Goal: Task Accomplishment & Management: Manage account settings

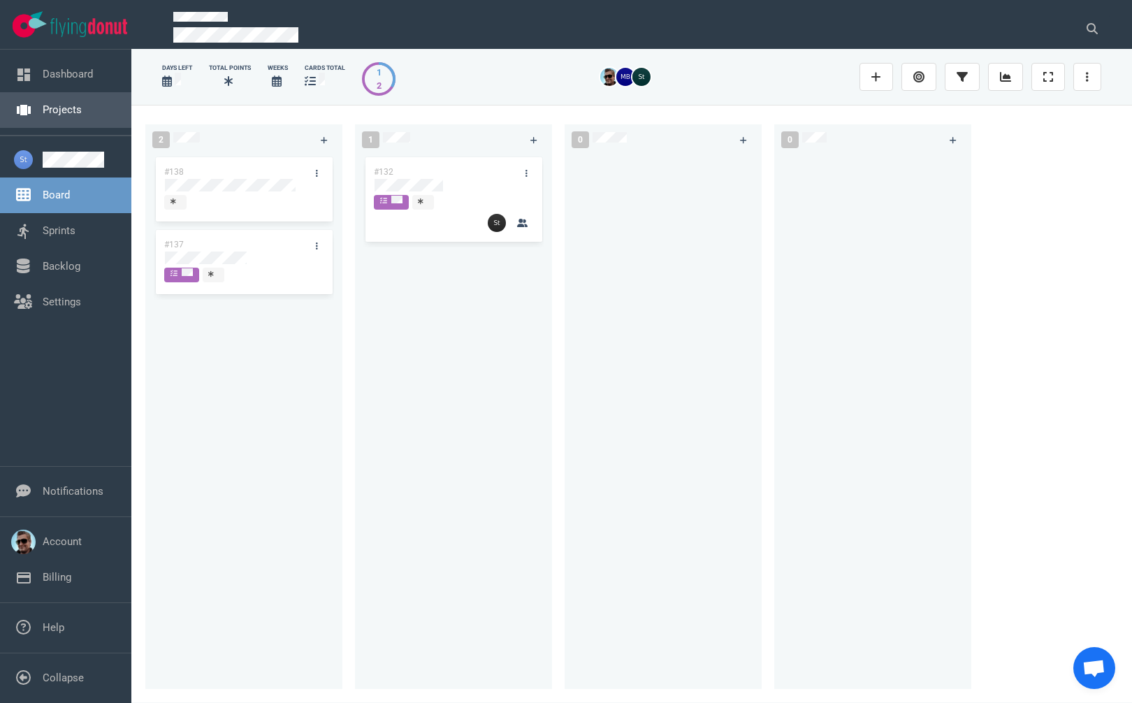
click at [52, 108] on link "Projects" at bounding box center [62, 109] width 39 height 13
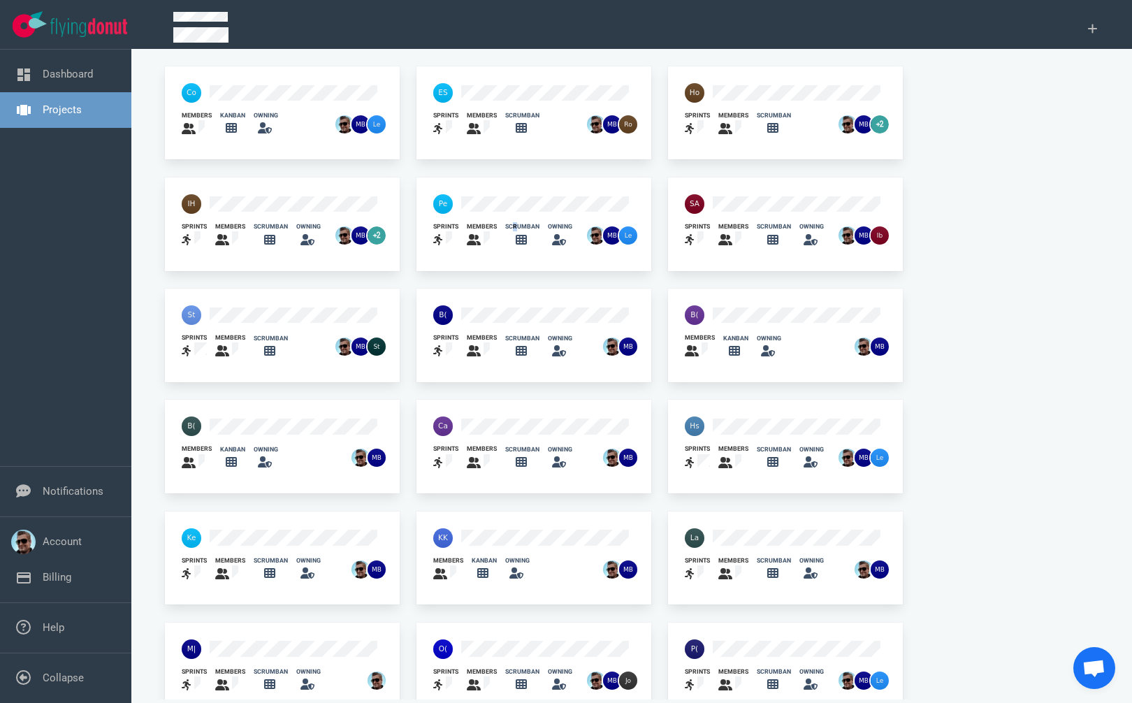
drag, startPoint x: 512, startPoint y: 229, endPoint x: 541, endPoint y: 237, distance: 29.7
click at [521, 229] on div "scrumban" at bounding box center [522, 226] width 34 height 9
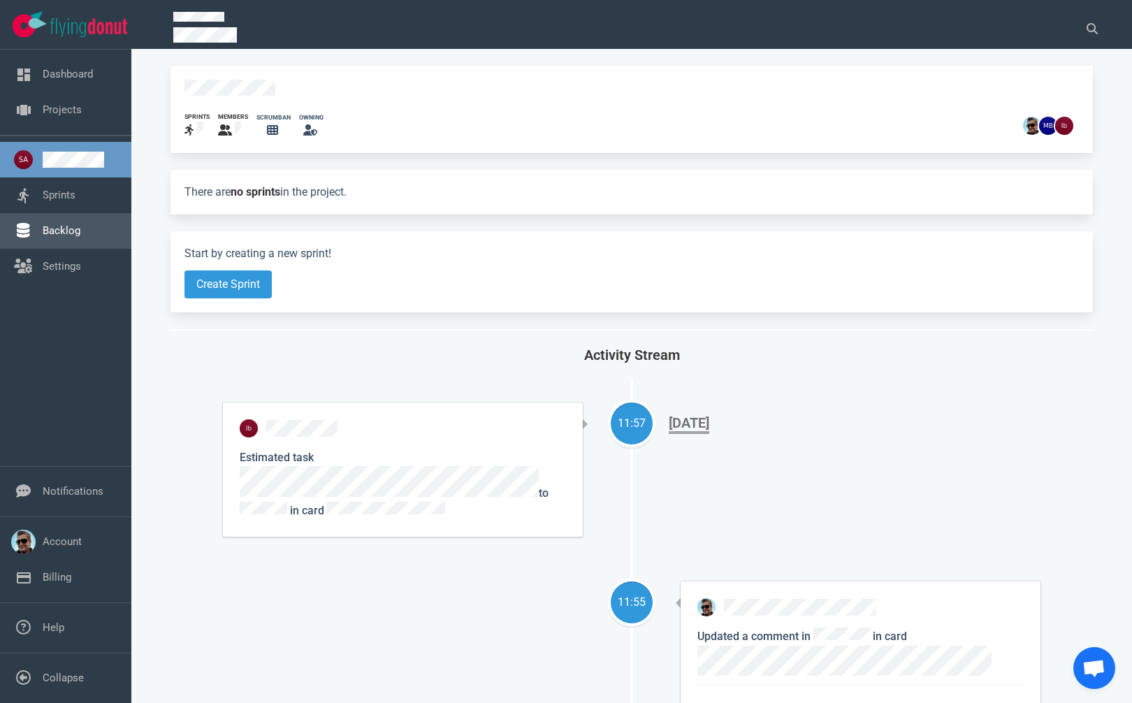
click at [53, 224] on link "Backlog" at bounding box center [62, 230] width 38 height 13
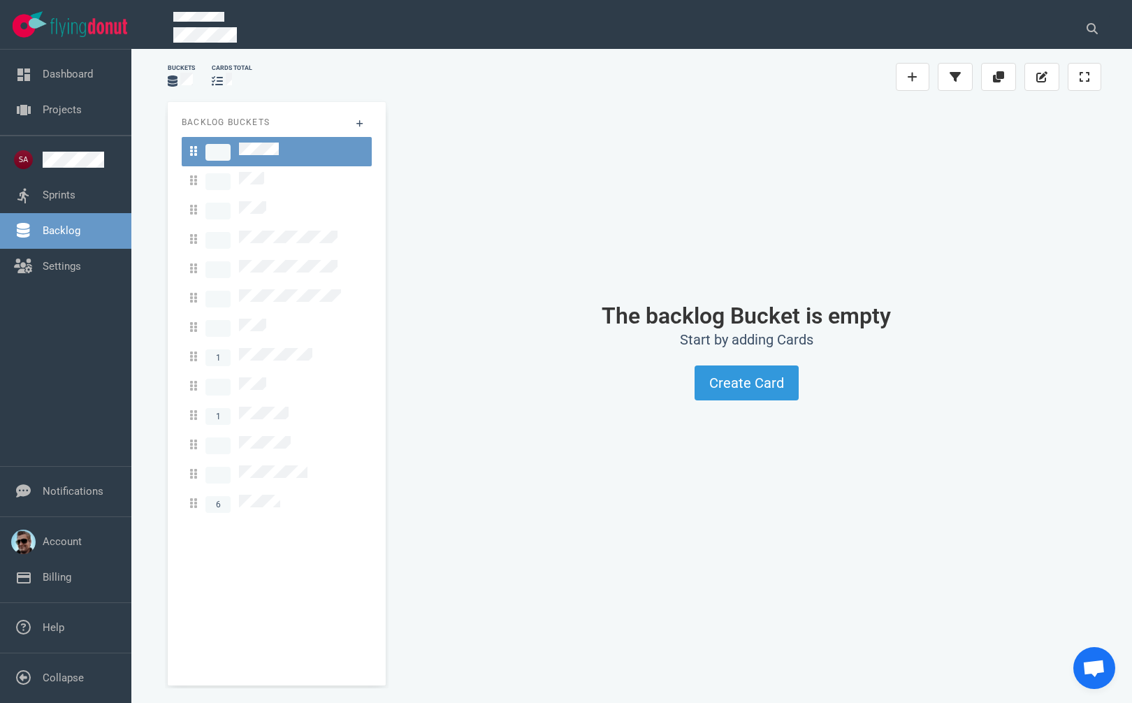
click at [59, 230] on link "Backlog" at bounding box center [62, 230] width 38 height 13
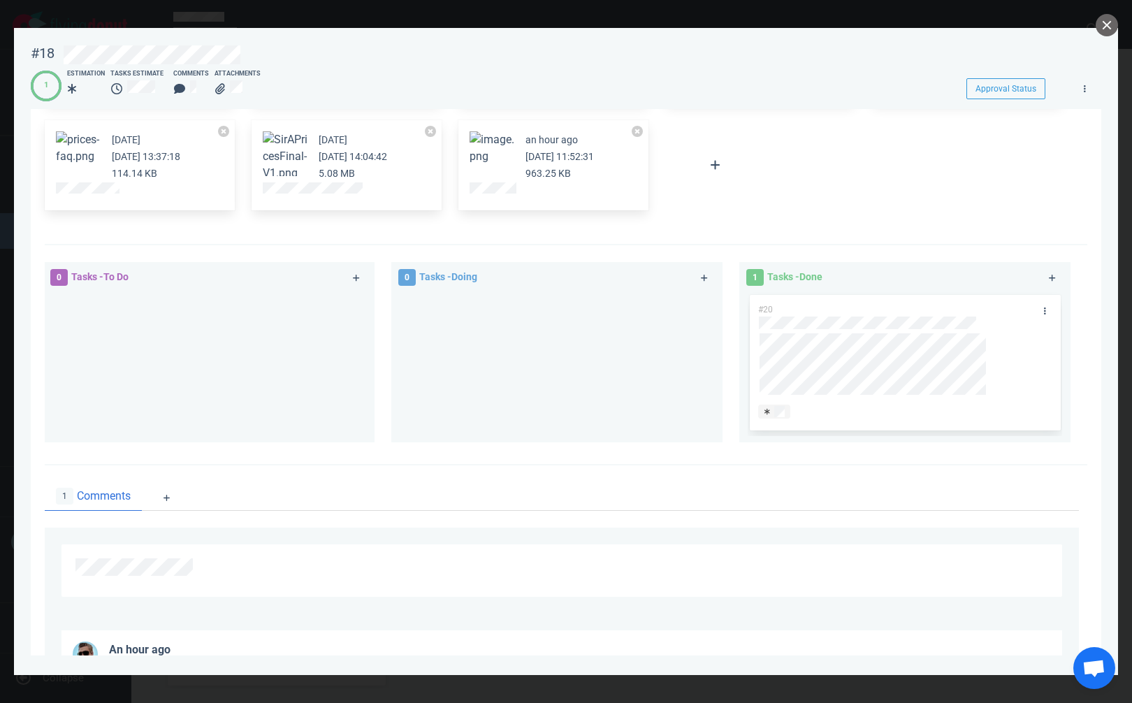
scroll to position [416, 0]
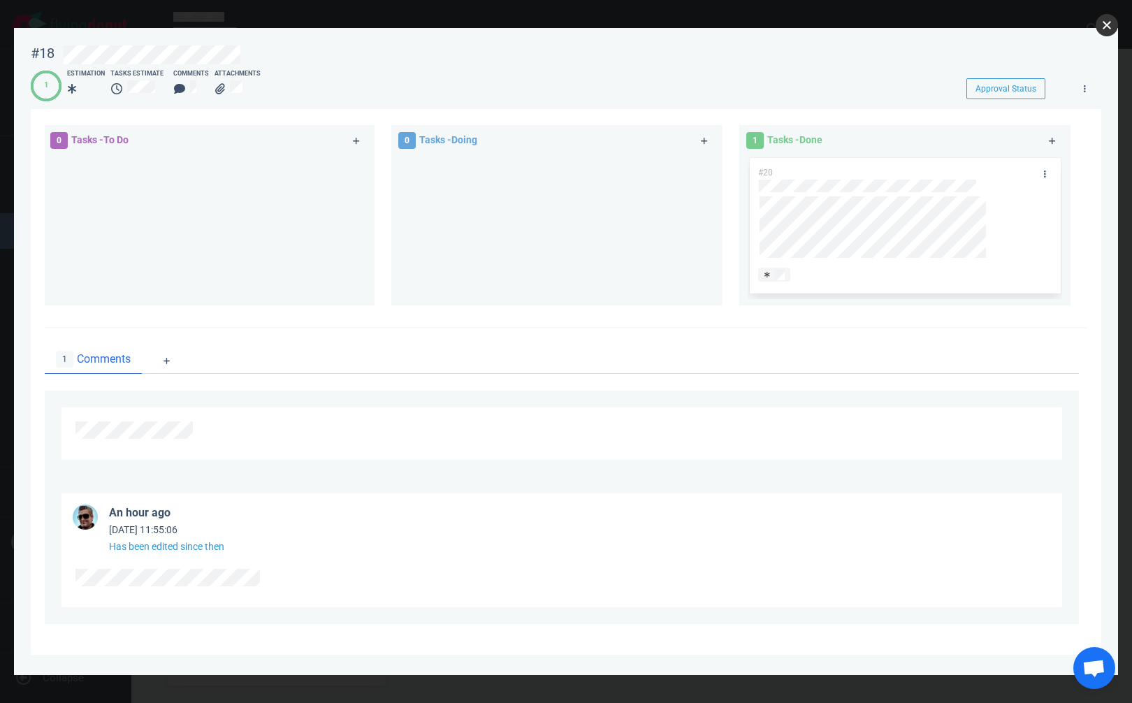
click at [1105, 34] on button "close" at bounding box center [1107, 25] width 22 height 22
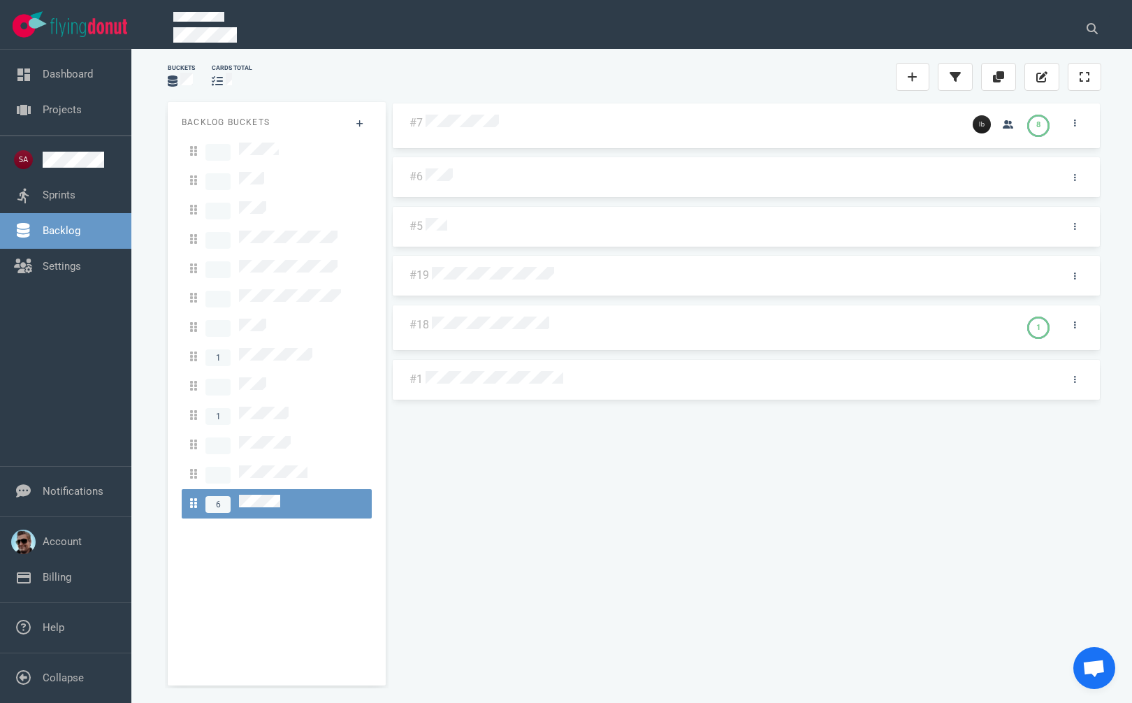
click at [573, 525] on div "#7 8 #6 #5 #19 #18 1 #1" at bounding box center [746, 388] width 710 height 572
click at [68, 108] on link "Projects" at bounding box center [62, 109] width 39 height 13
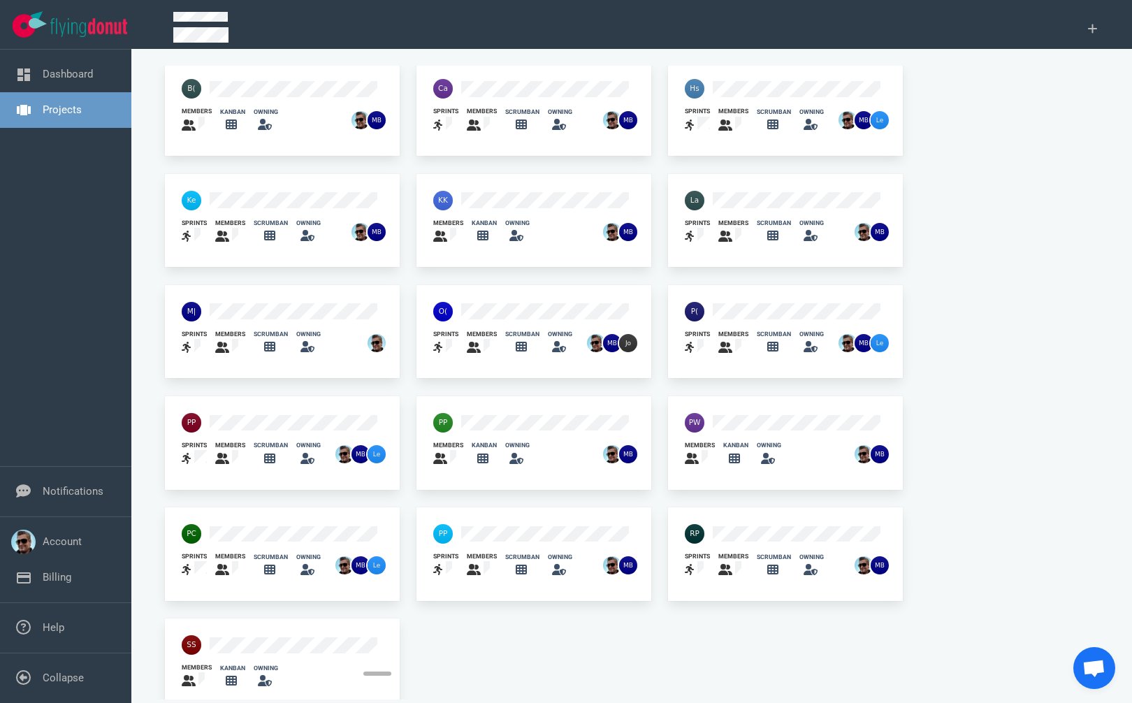
scroll to position [358, 0]
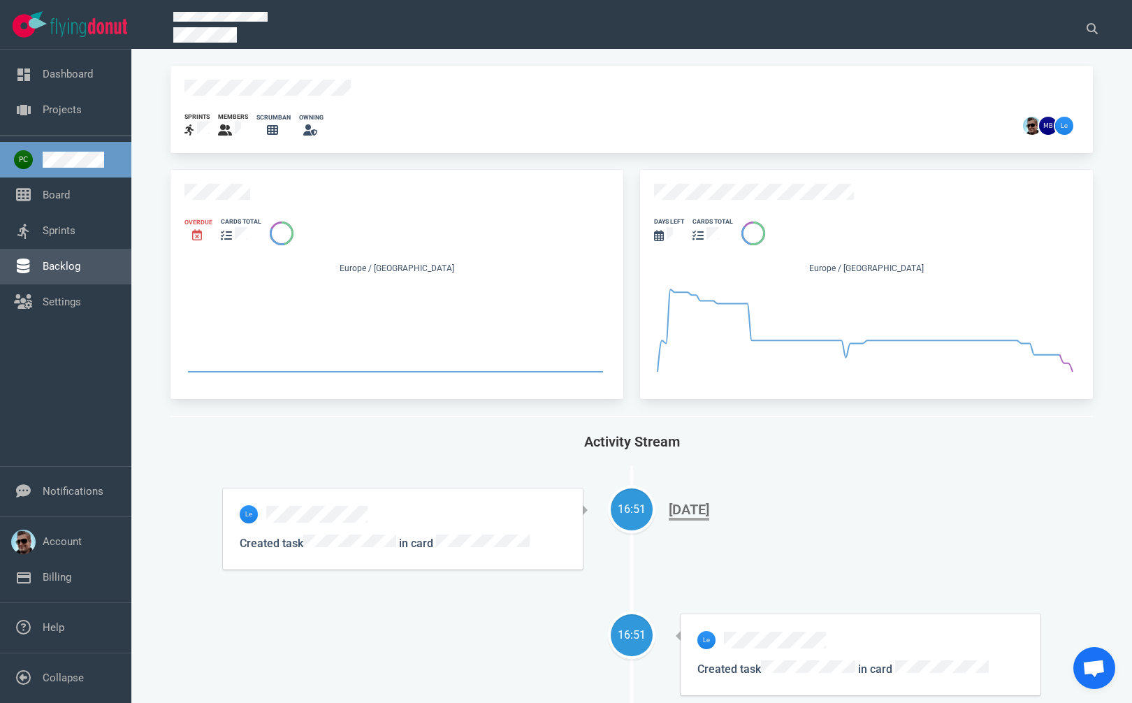
click at [55, 260] on link "Backlog" at bounding box center [62, 266] width 38 height 13
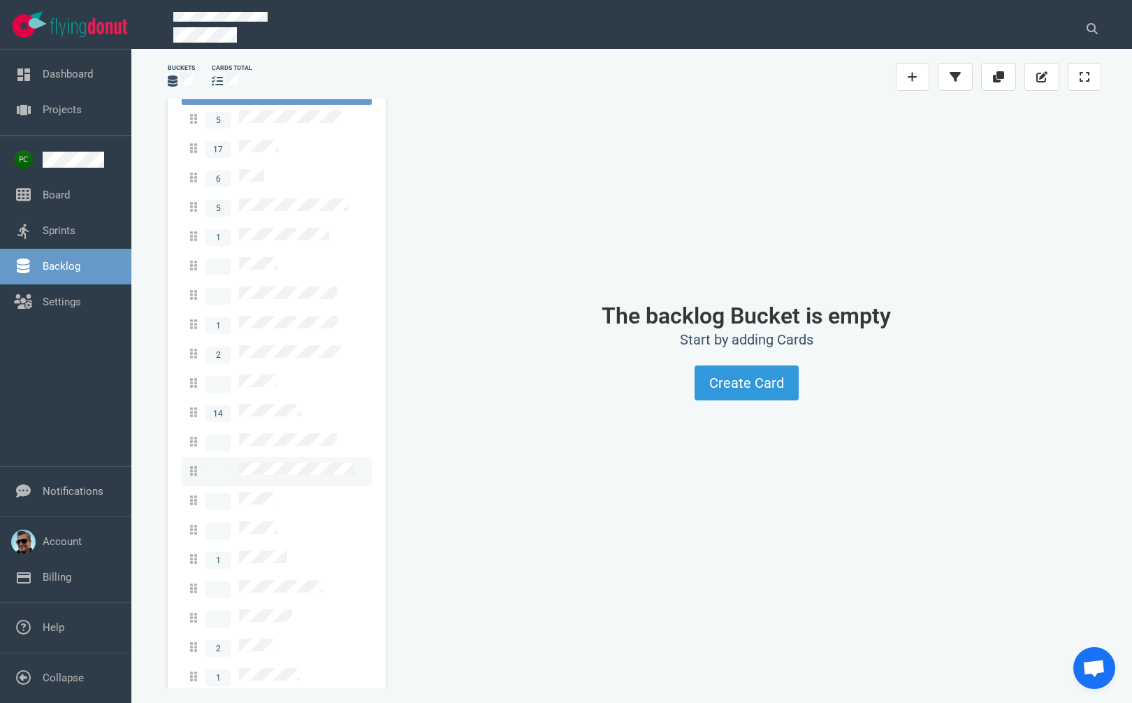
scroll to position [78, 0]
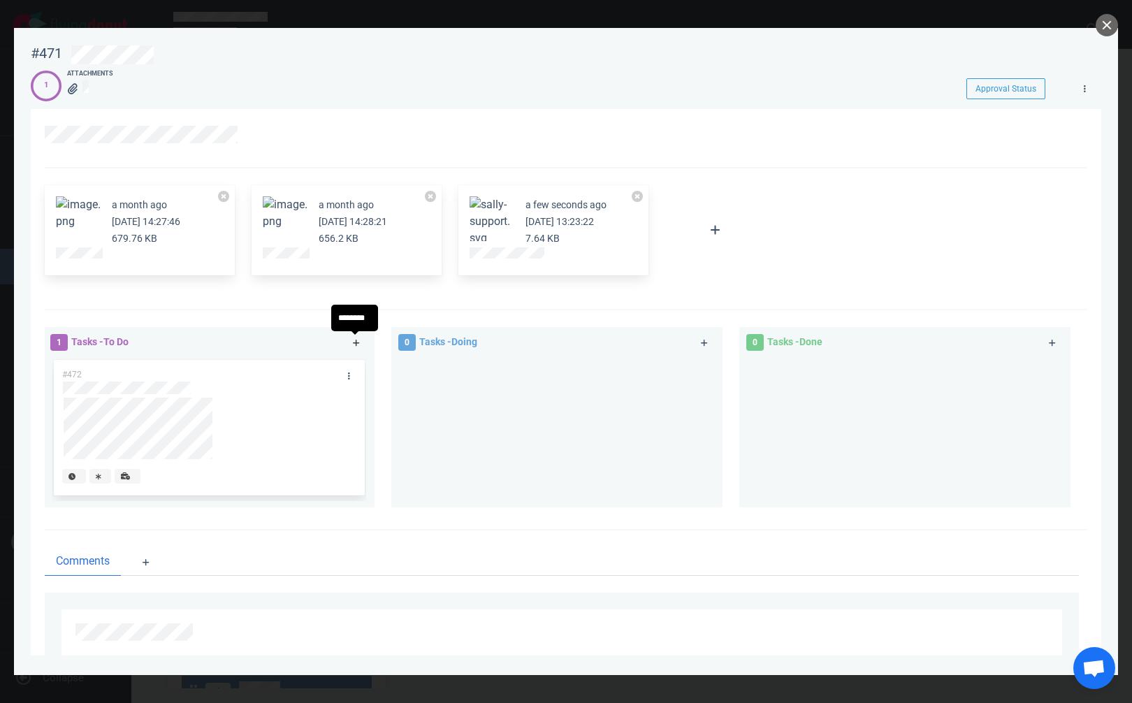
click at [353, 340] on icon at bounding box center [357, 343] width 8 height 8
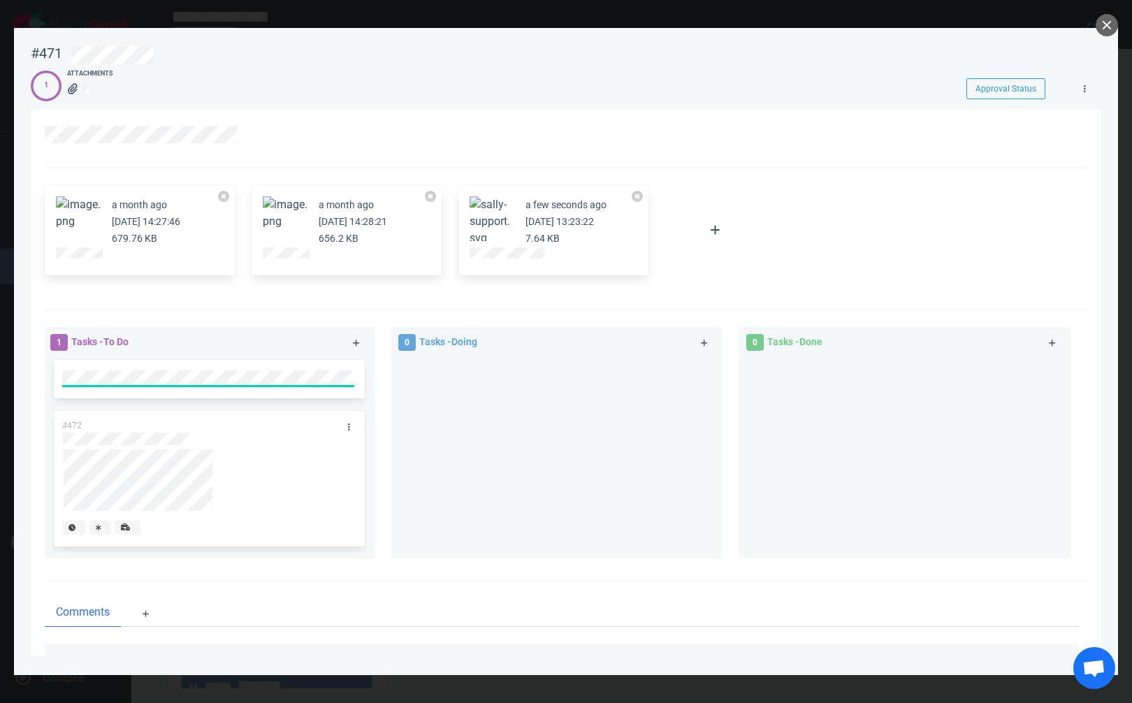
click at [425, 379] on div at bounding box center [557, 452] width 314 height 190
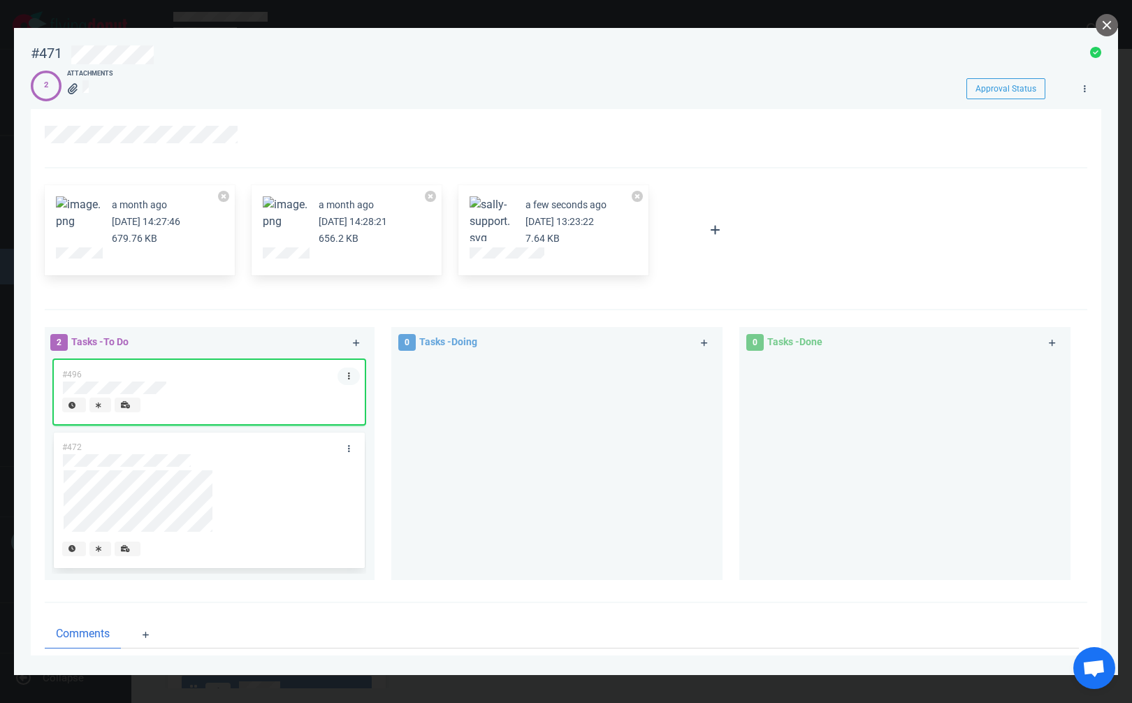
click at [342, 376] on link at bounding box center [348, 376] width 22 height 17
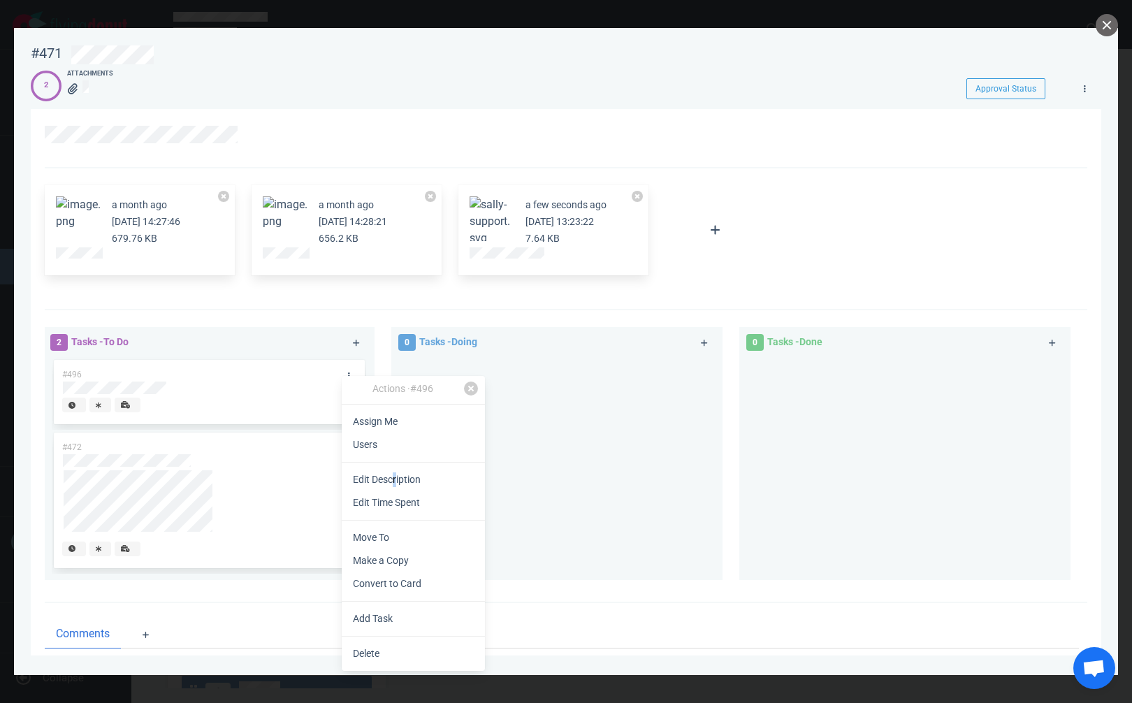
click at [395, 481] on link "Edit Description" at bounding box center [413, 479] width 143 height 23
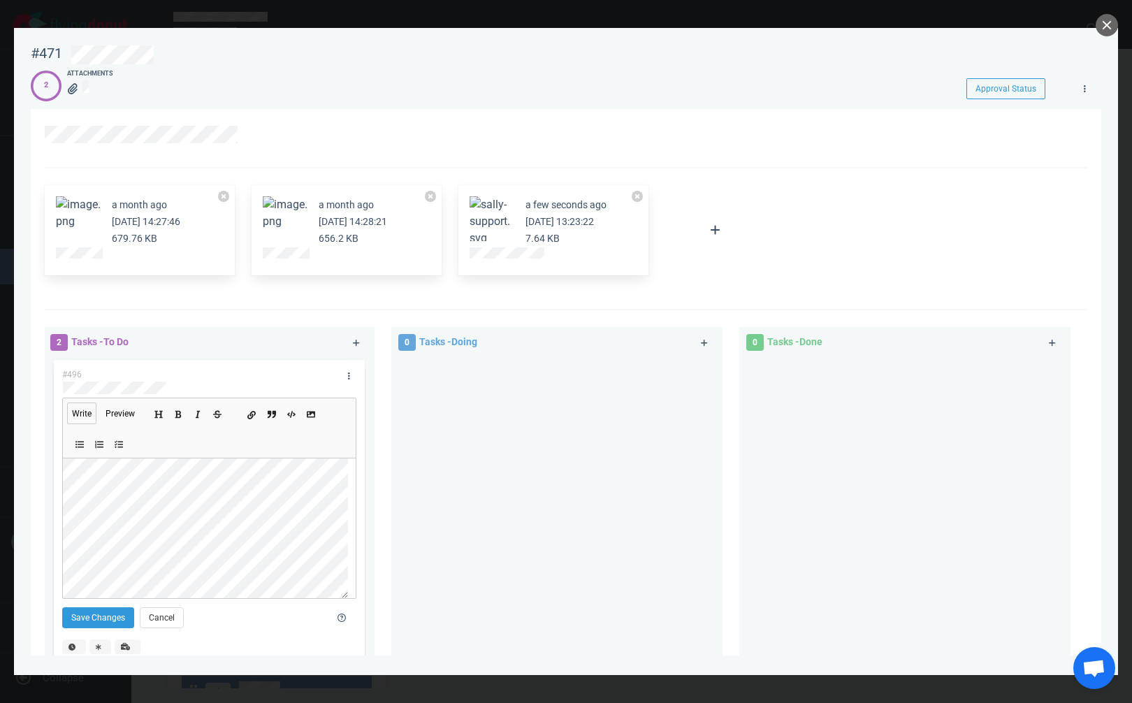
click at [255, 416] on icon "Add a link" at bounding box center [251, 415] width 8 height 8
click at [108, 609] on button "Save Changes" at bounding box center [98, 616] width 72 height 21
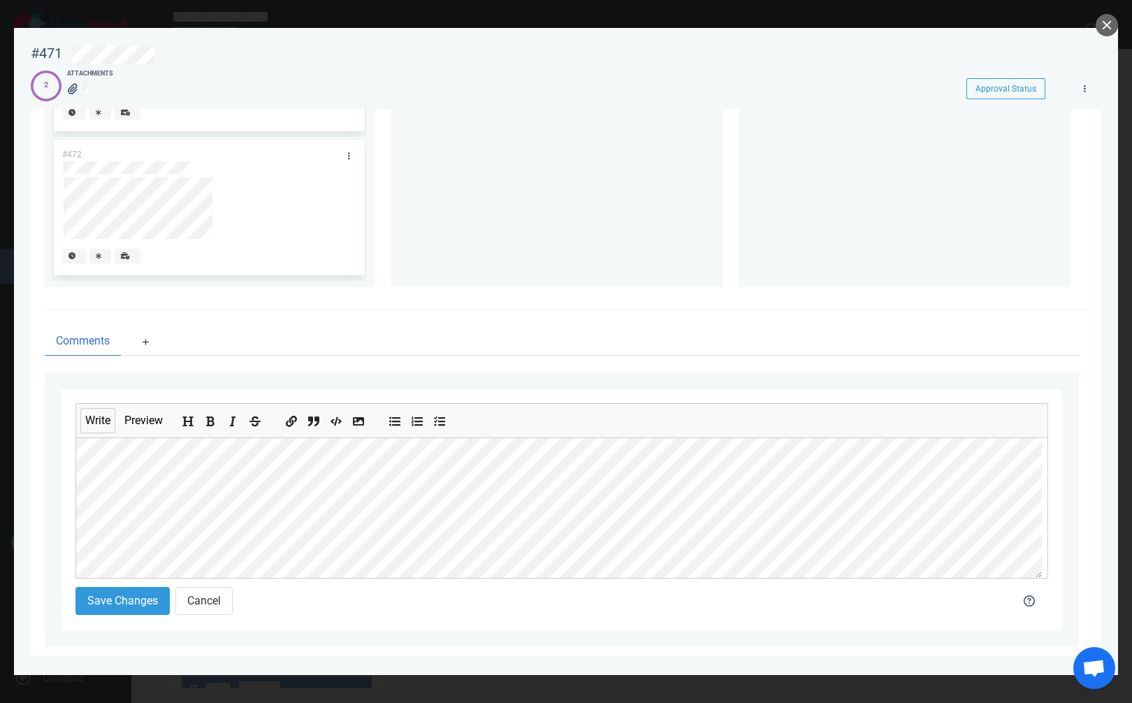
scroll to position [344, 0]
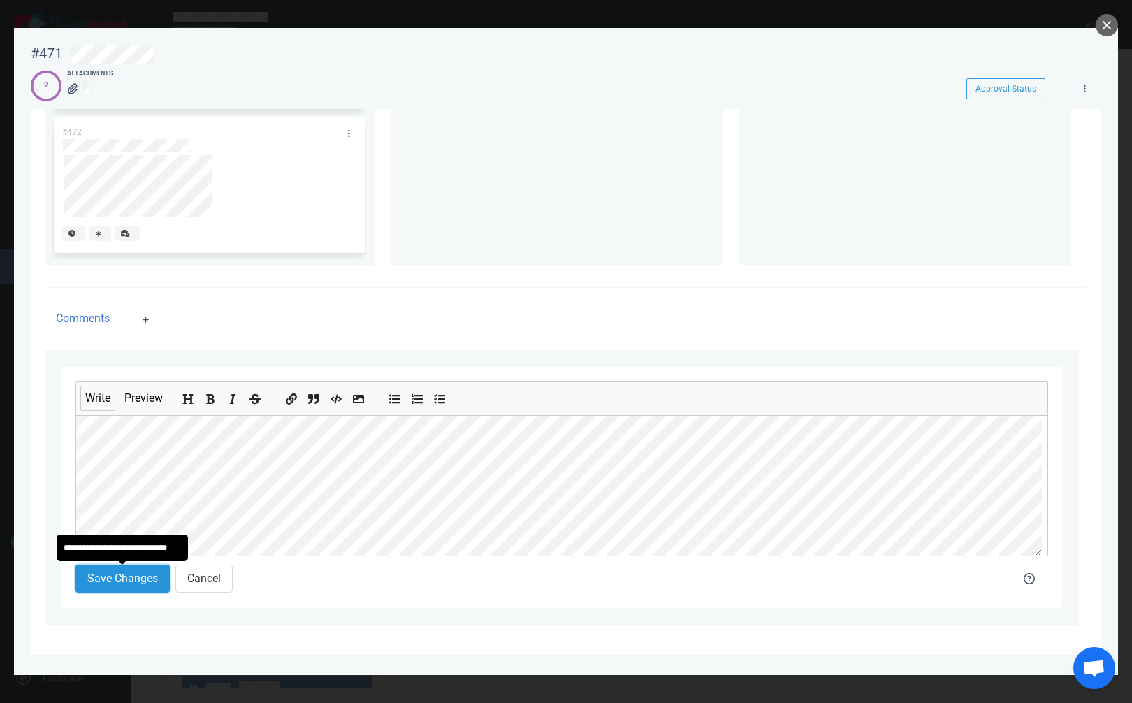
click at [125, 572] on button "Save Changes" at bounding box center [122, 579] width 94 height 28
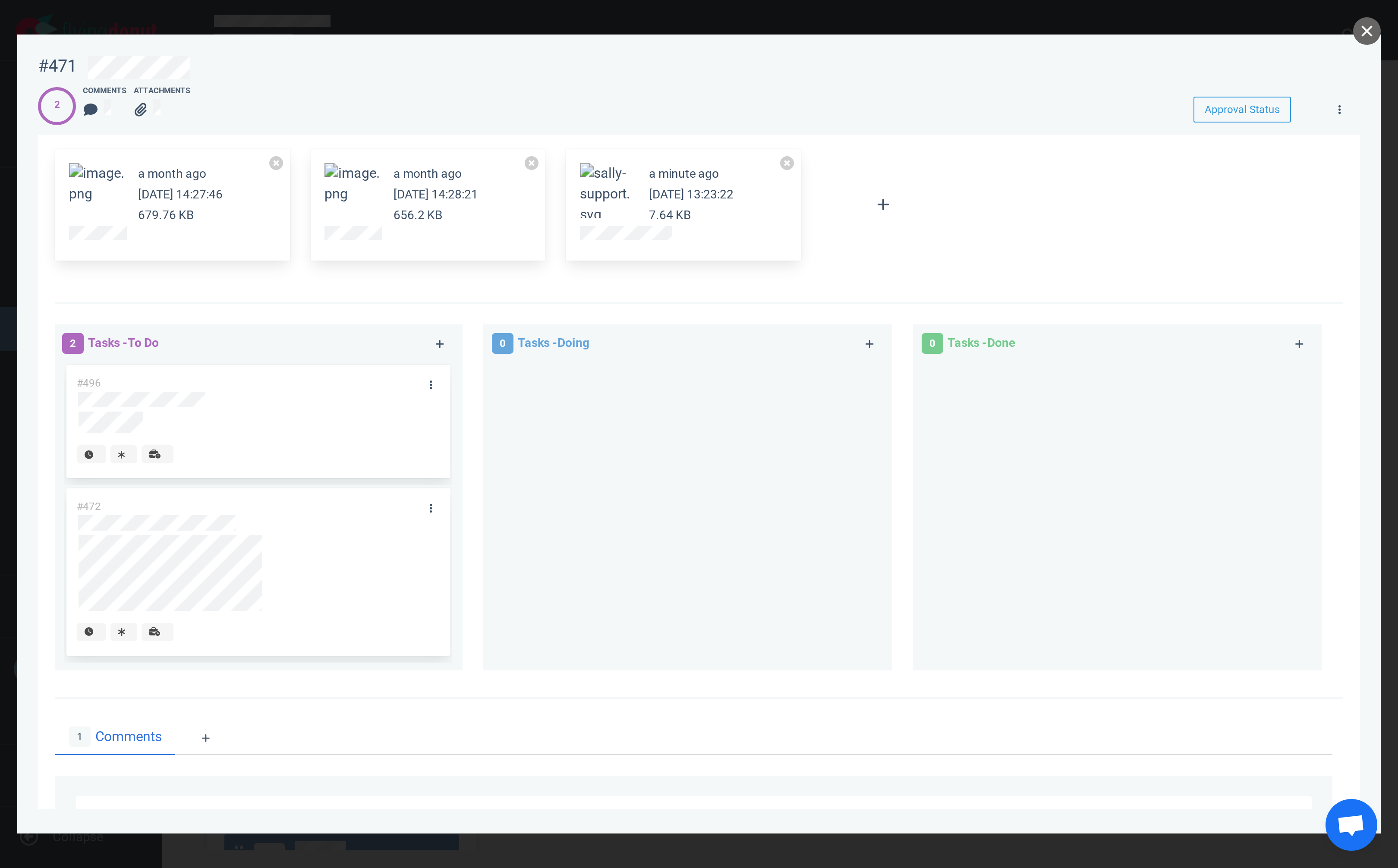
scroll to position [0, 0]
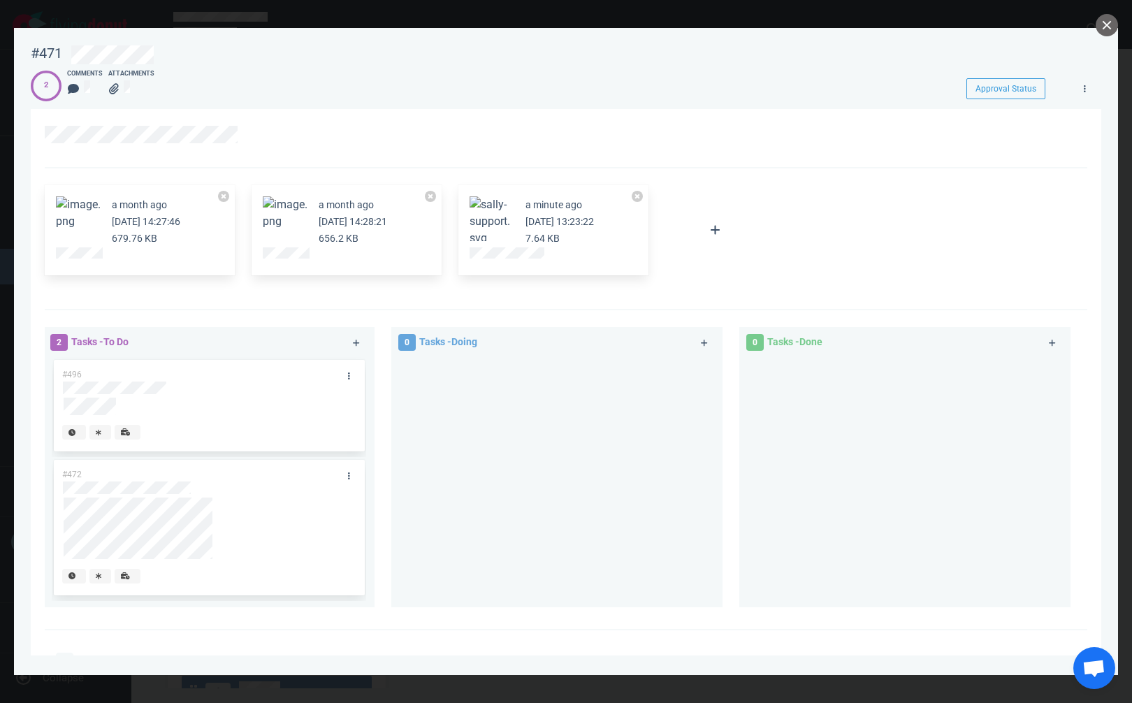
click at [71, 216] on button "Zoom image" at bounding box center [78, 213] width 45 height 34
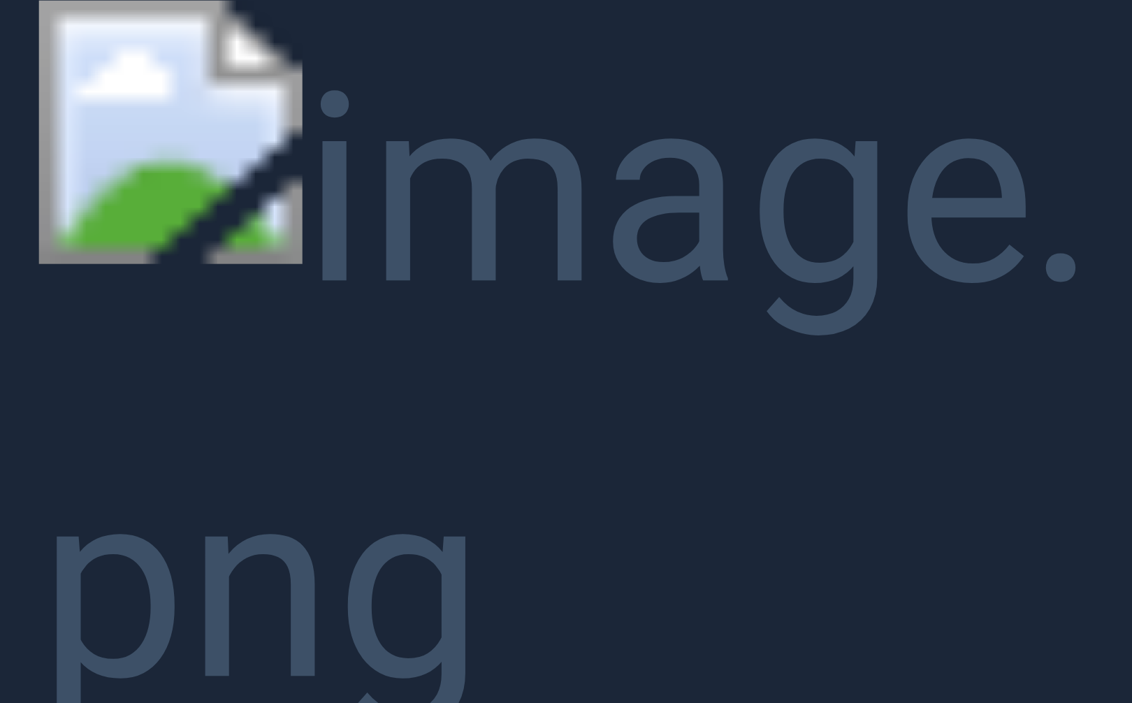
click at [975, 208] on button "Unzoom image" at bounding box center [566, 351] width 1132 height 703
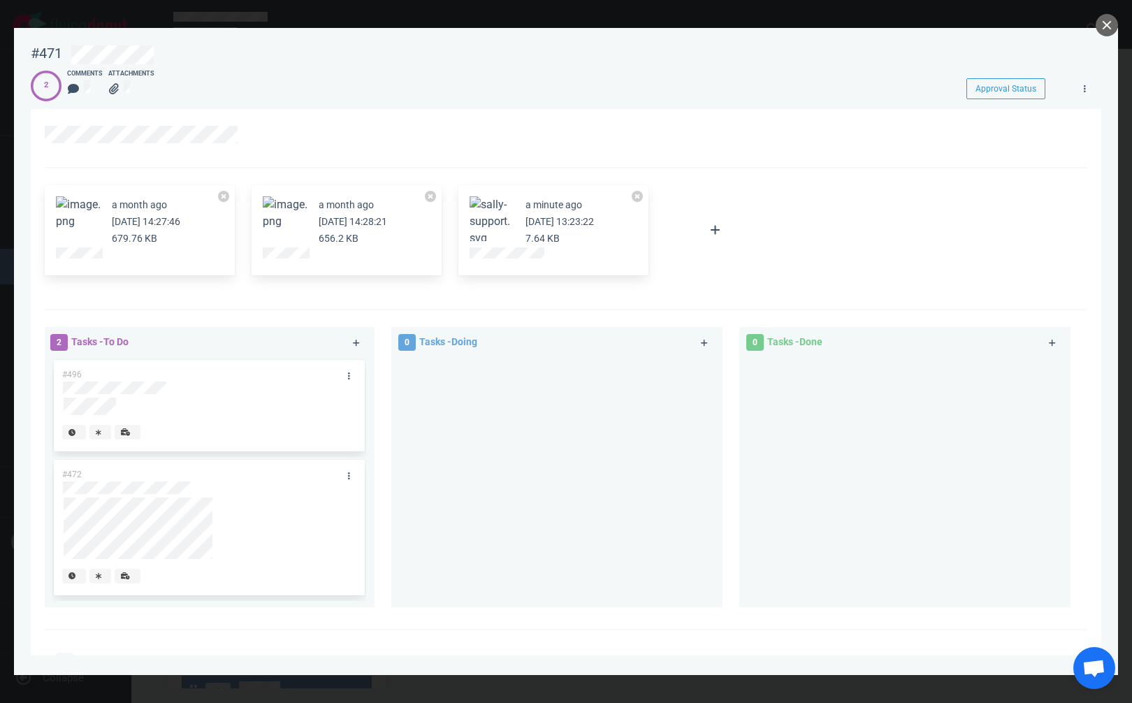
click at [302, 221] on button "Zoom image" at bounding box center [285, 213] width 45 height 34
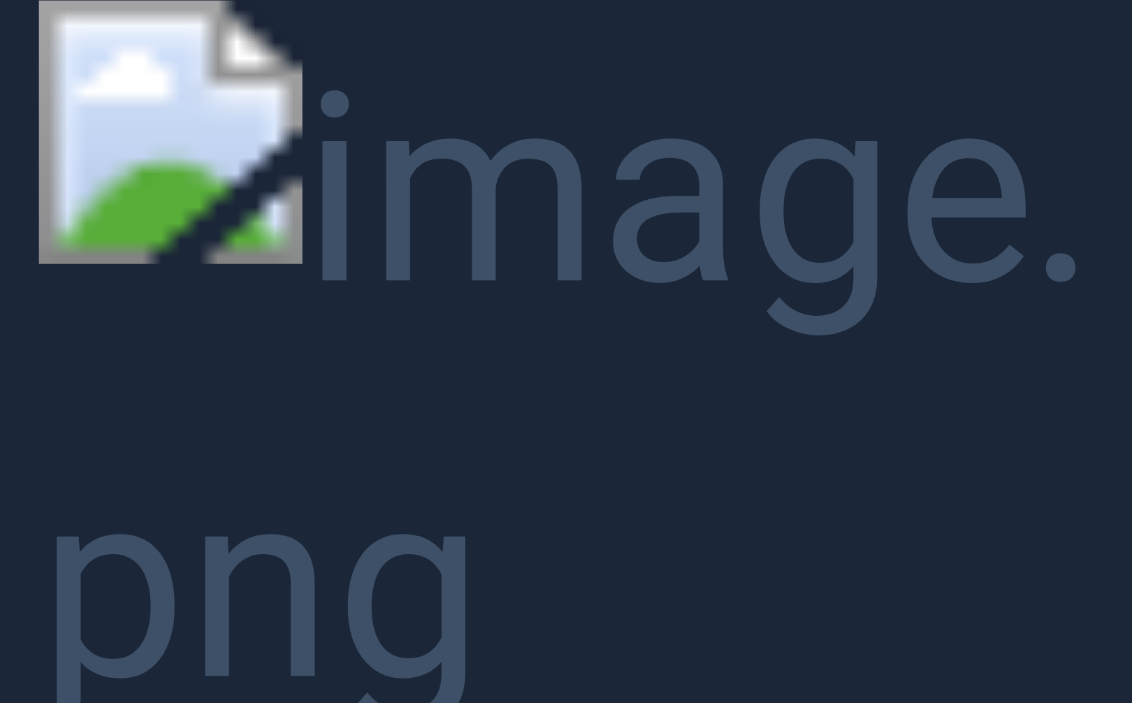
click at [302, 221] on button "Unzoom image" at bounding box center [566, 351] width 1132 height 703
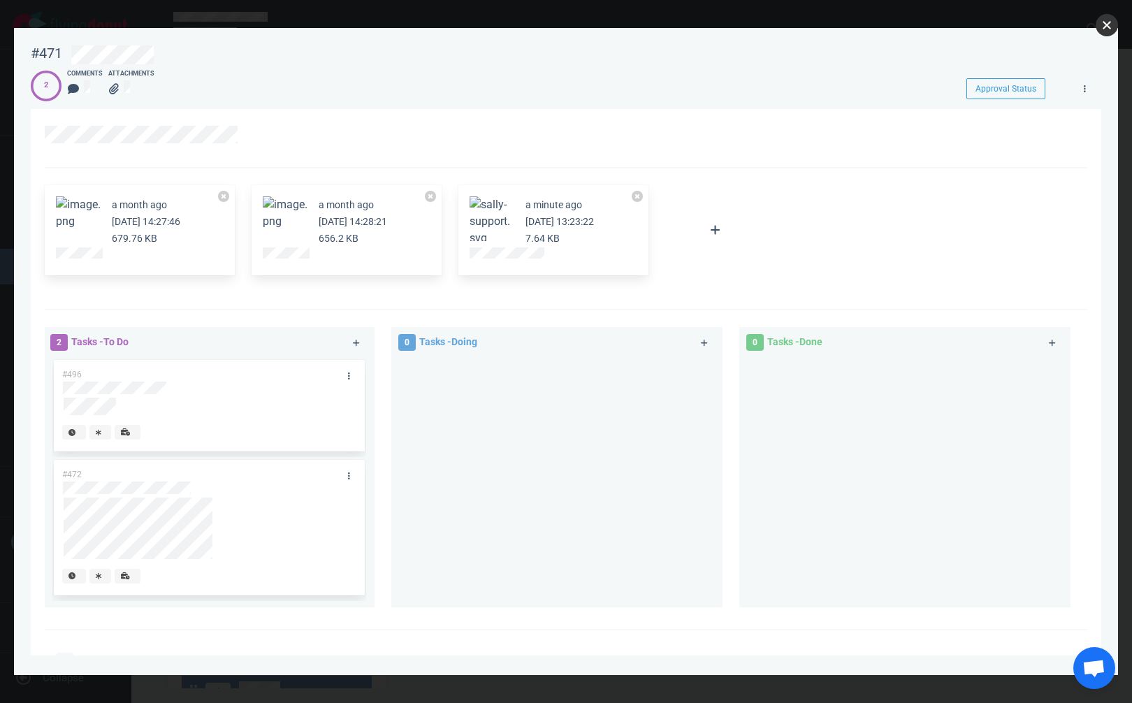
click at [1105, 24] on button "close" at bounding box center [1107, 25] width 22 height 22
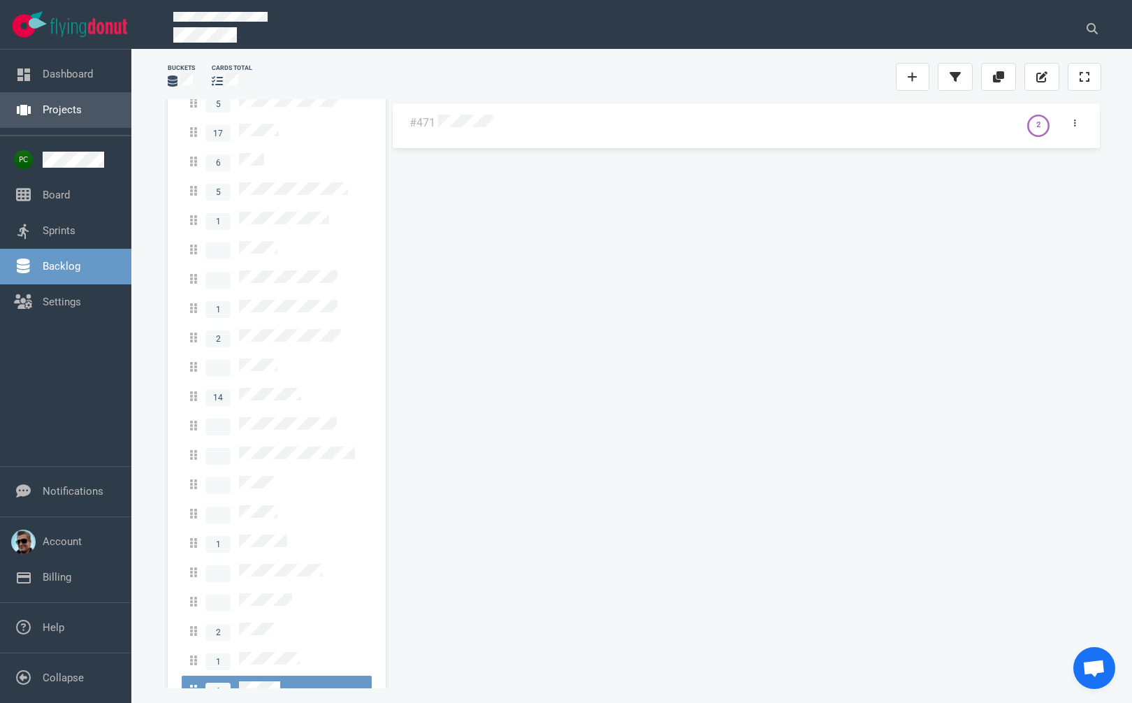
click at [80, 103] on link "Projects" at bounding box center [62, 109] width 39 height 13
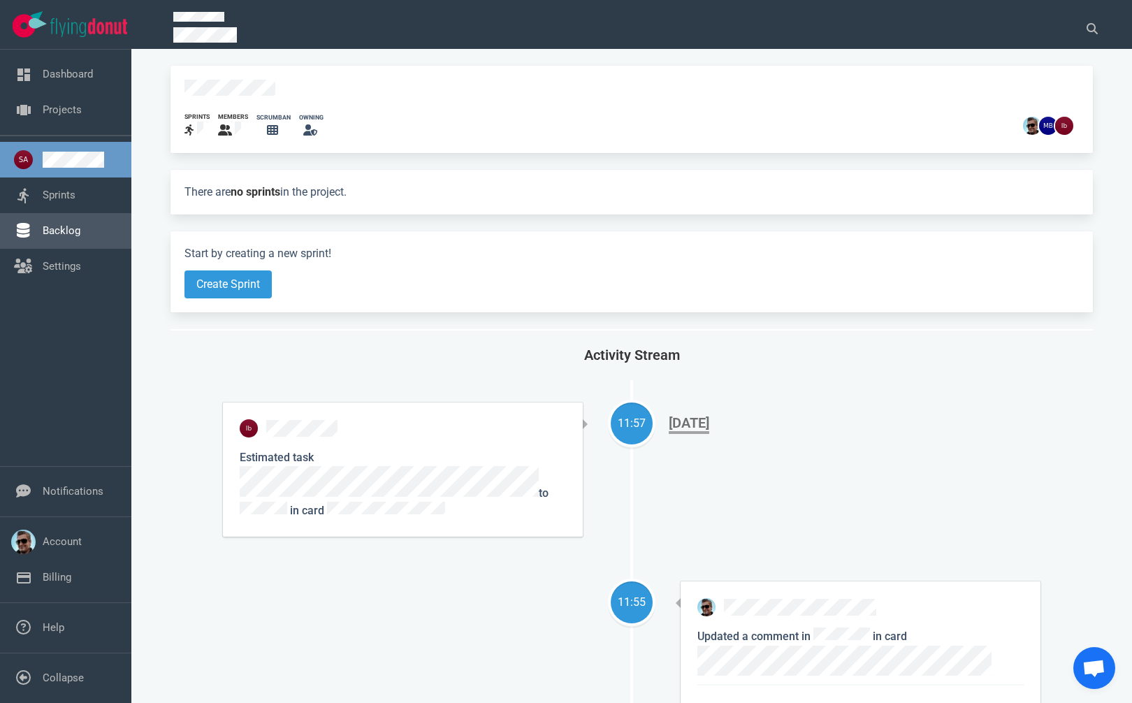
click at [80, 237] on link "Backlog" at bounding box center [62, 230] width 38 height 13
